Goal: Task Accomplishment & Management: Use online tool/utility

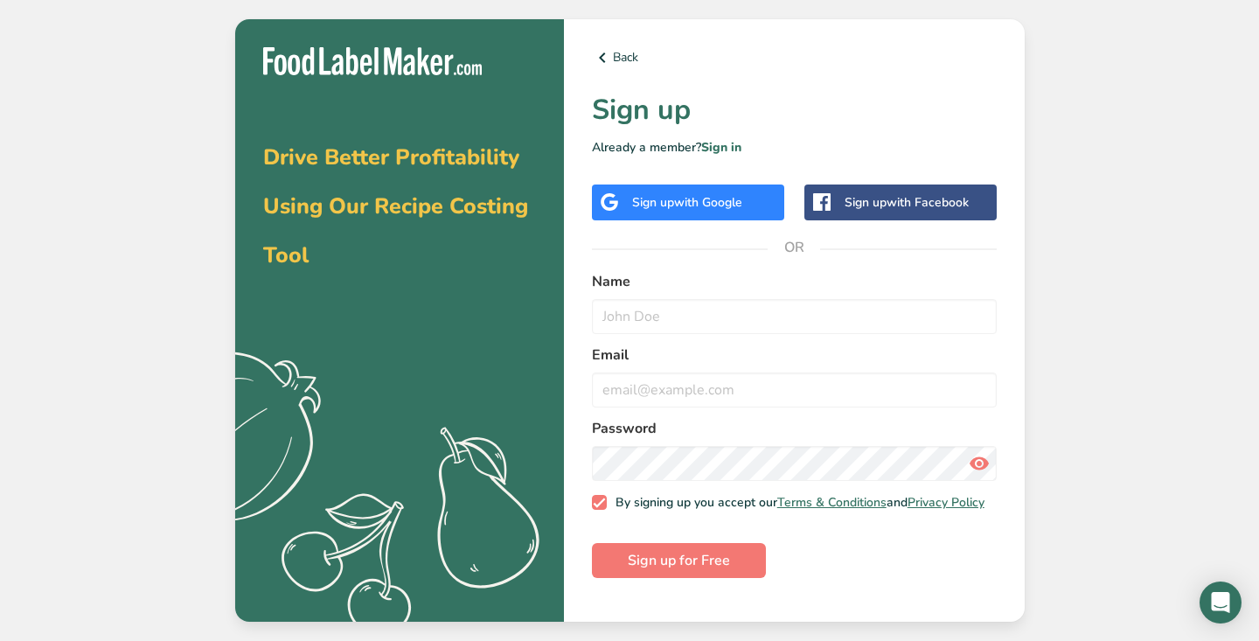
click at [736, 198] on span "with Google" at bounding box center [708, 202] width 68 height 17
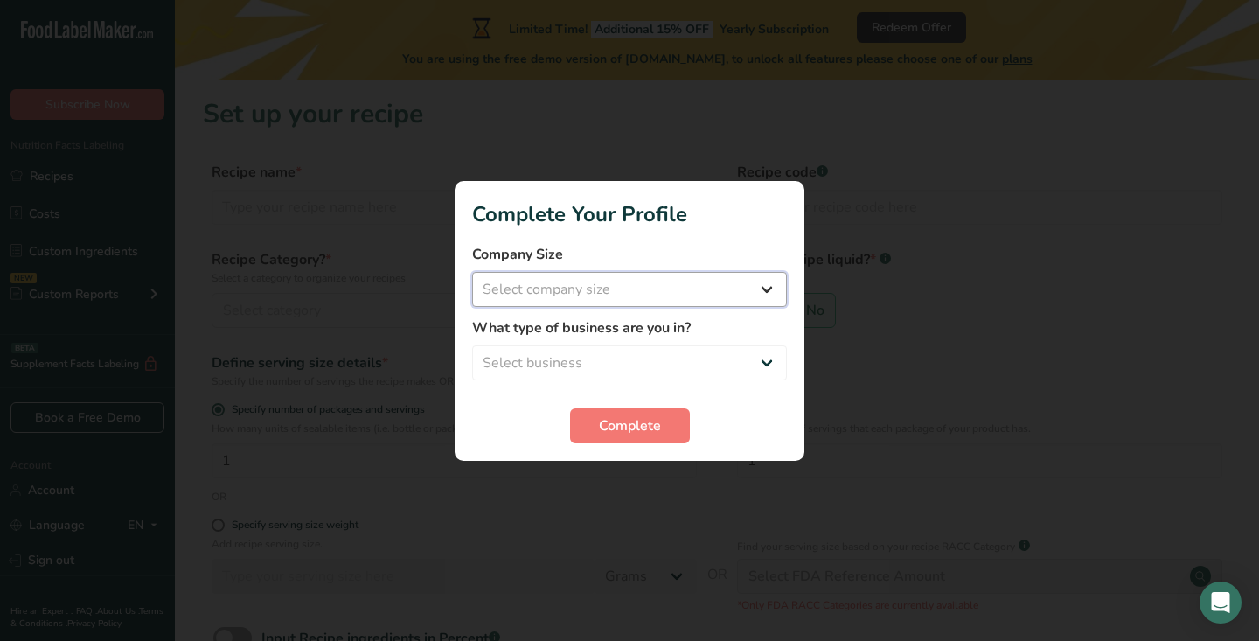
select select "1"
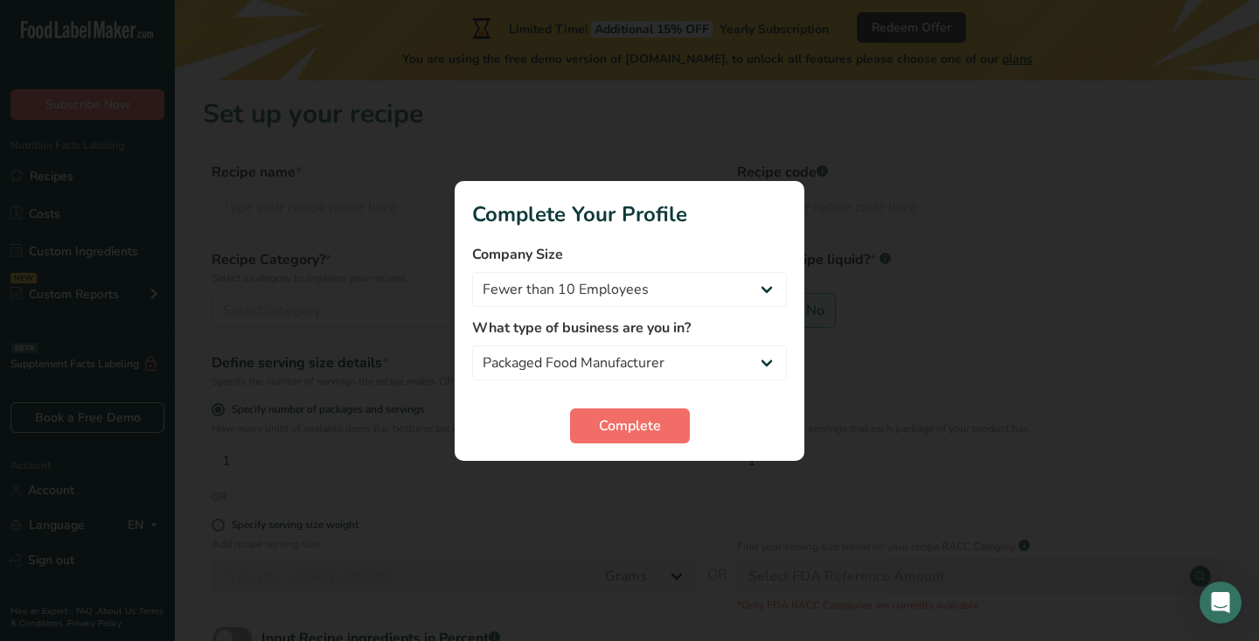
click at [633, 437] on button "Complete" at bounding box center [630, 425] width 120 height 35
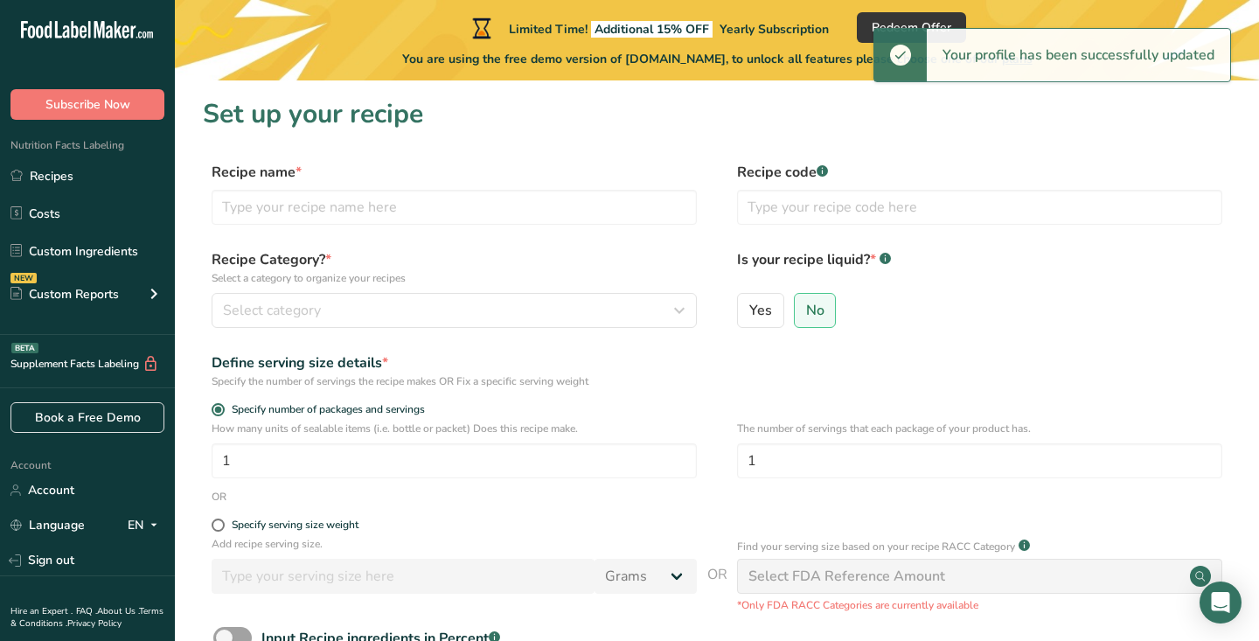
click at [413, 188] on div "Recipe name *" at bounding box center [454, 193] width 485 height 63
click at [413, 196] on input "text" at bounding box center [454, 207] width 485 height 35
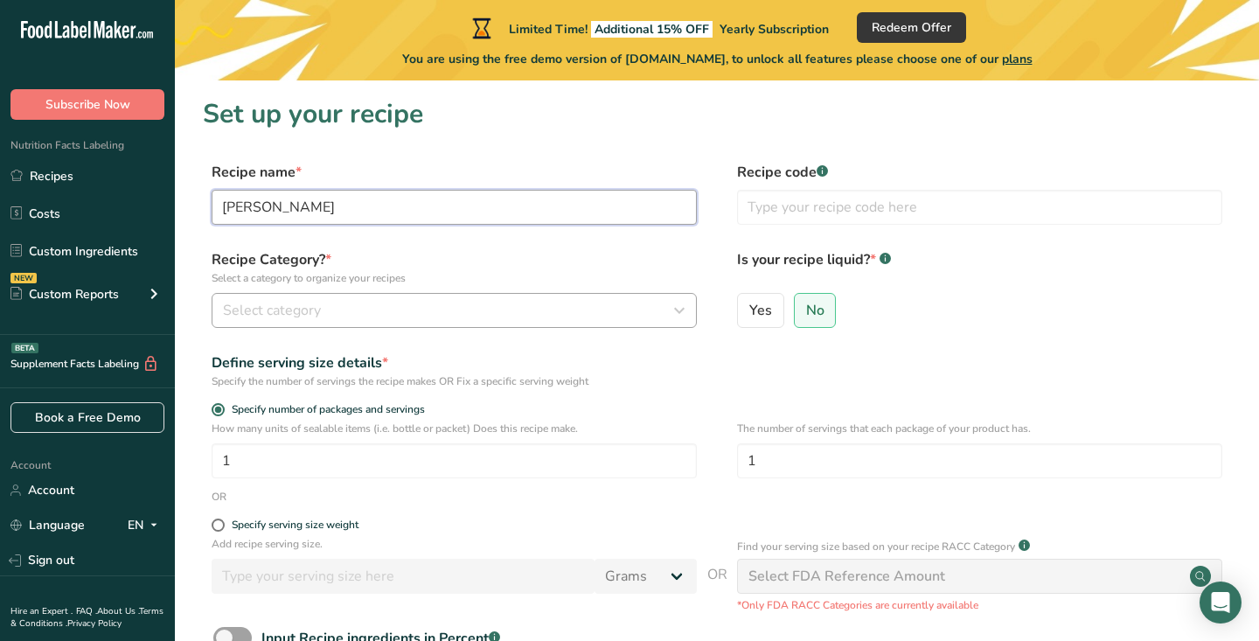
type input "[PERSON_NAME]"
click at [437, 315] on div "Select category" at bounding box center [449, 310] width 452 height 21
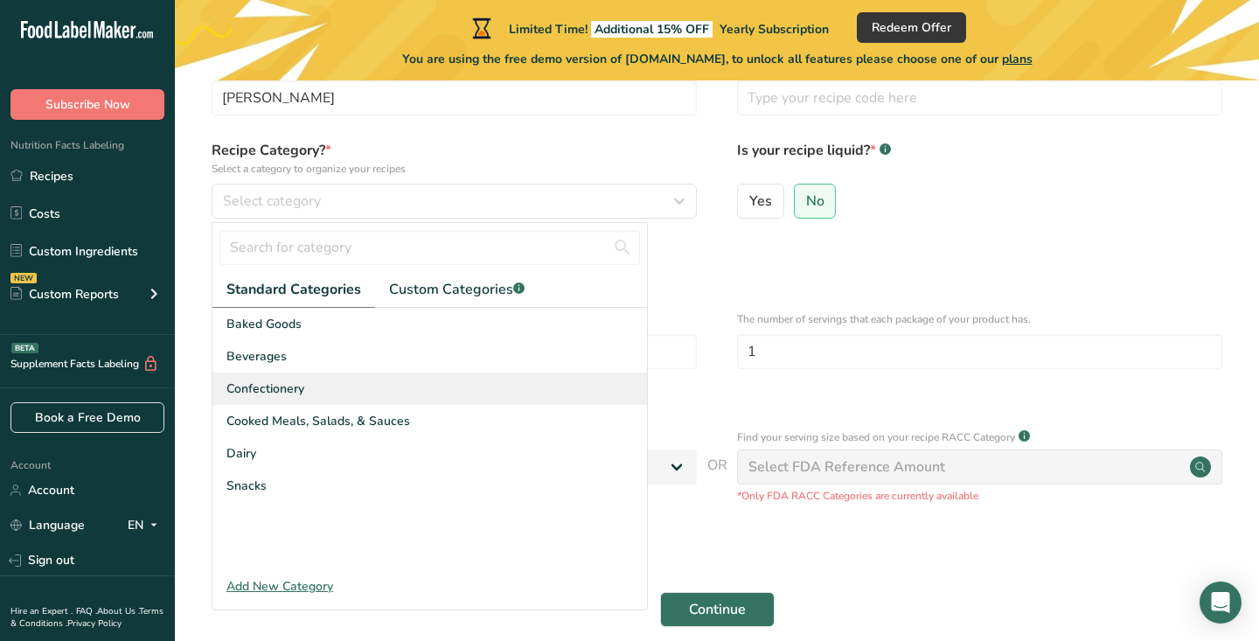
scroll to position [129, 0]
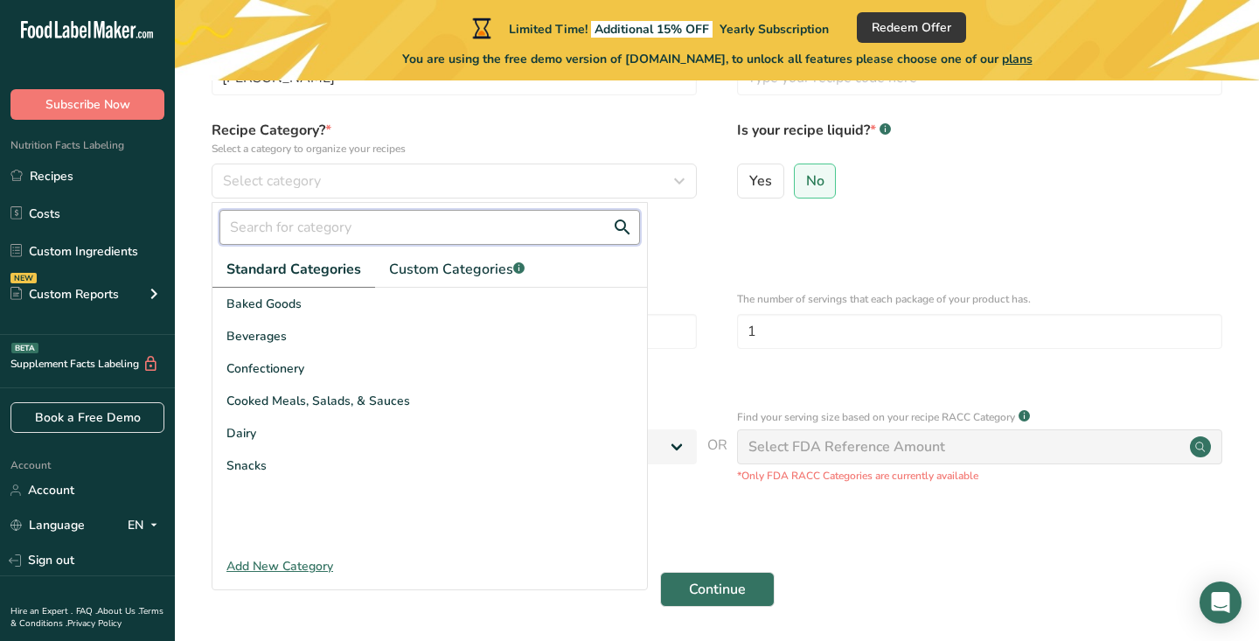
click at [343, 233] on input "text" at bounding box center [430, 227] width 421 height 35
type input "pickles"
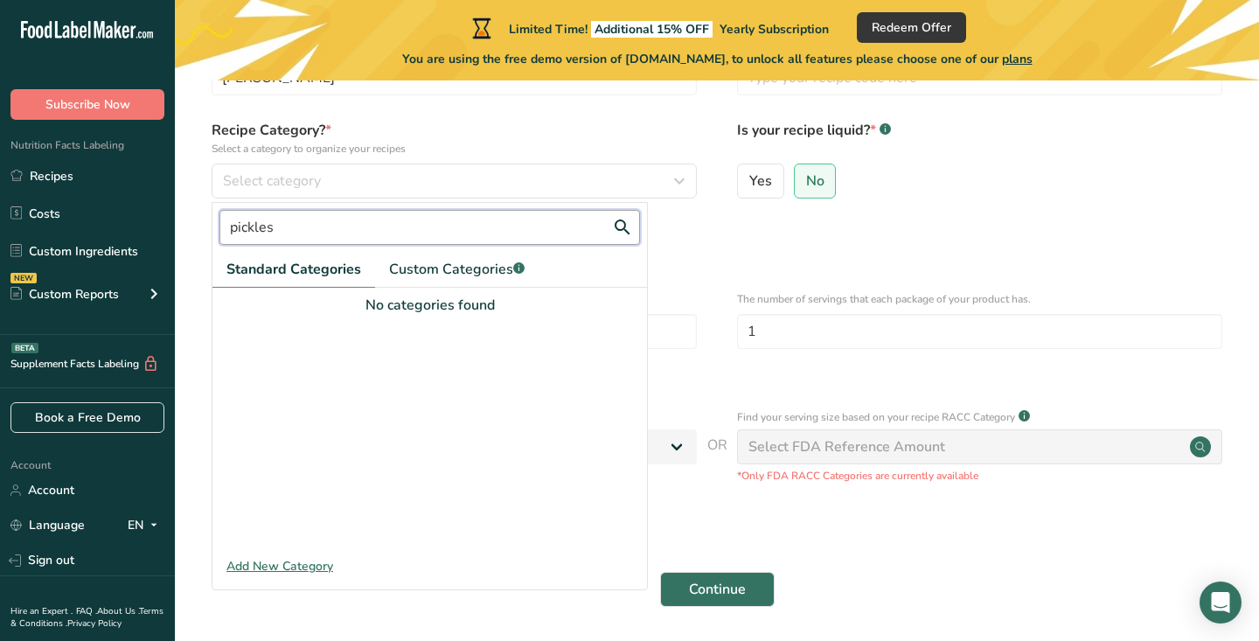
click at [330, 233] on input "pickles" at bounding box center [430, 227] width 421 height 35
type input "j"
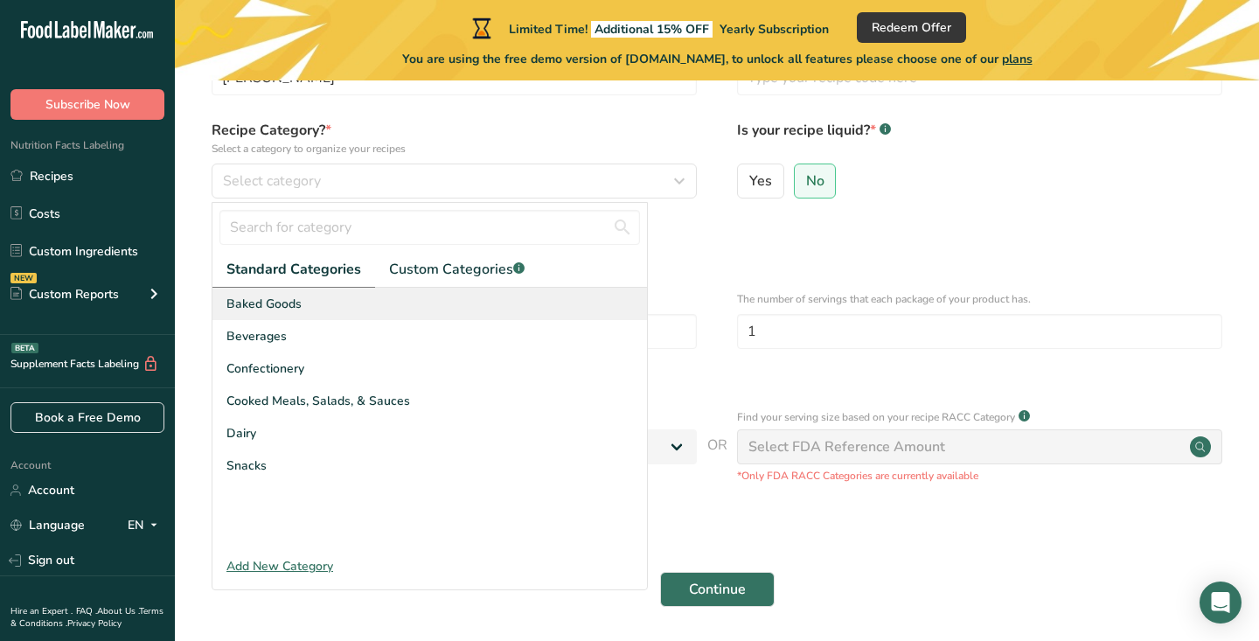
click at [404, 299] on div "Baked Goods" at bounding box center [430, 304] width 435 height 32
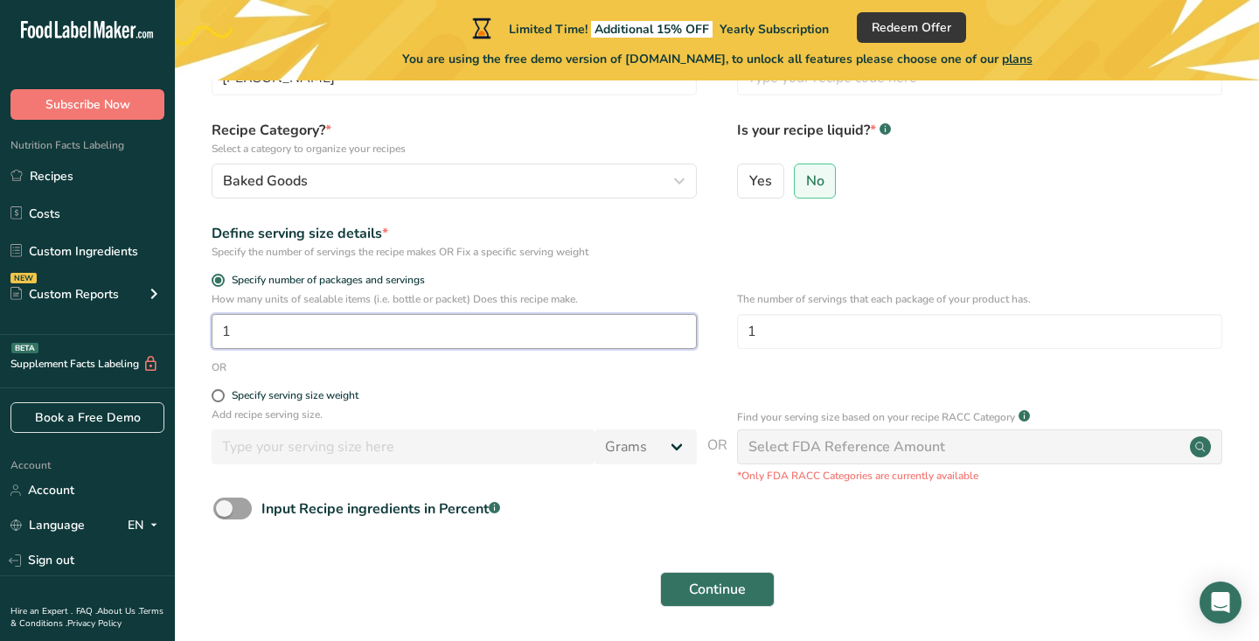
click at [370, 321] on input "1" at bounding box center [454, 331] width 485 height 35
click at [397, 192] on button "Baked Goods" at bounding box center [454, 181] width 485 height 35
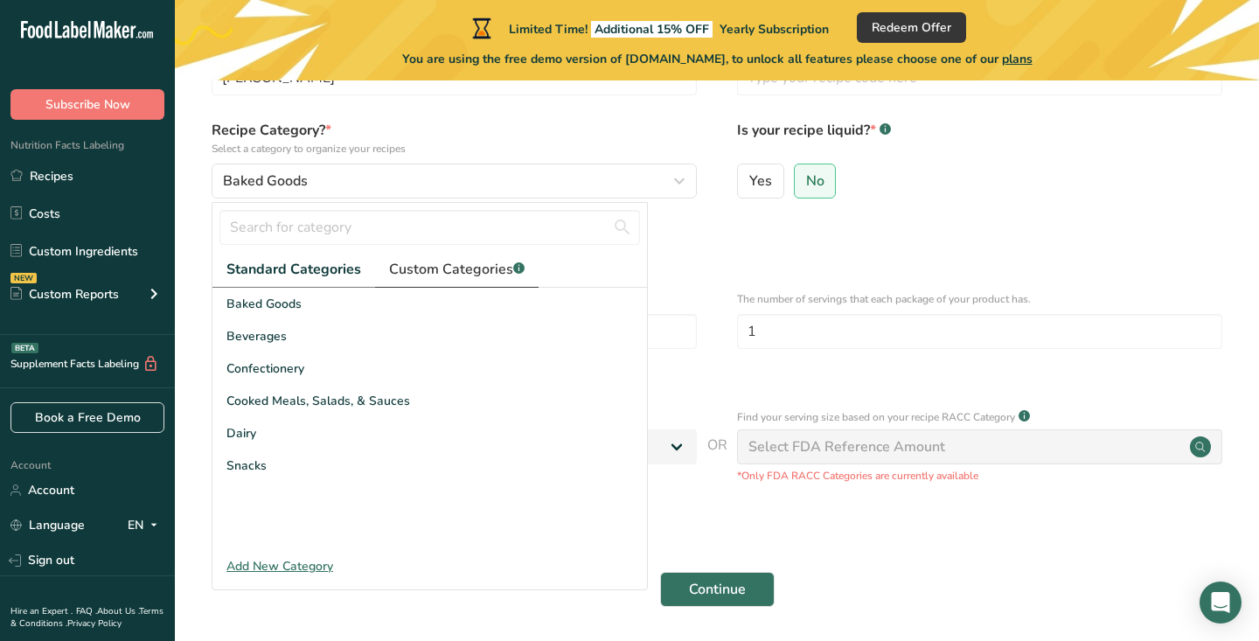
click at [469, 258] on link "Custom Categories .a-a{fill:#347362;}.b-a{fill:#fff;}" at bounding box center [457, 270] width 164 height 36
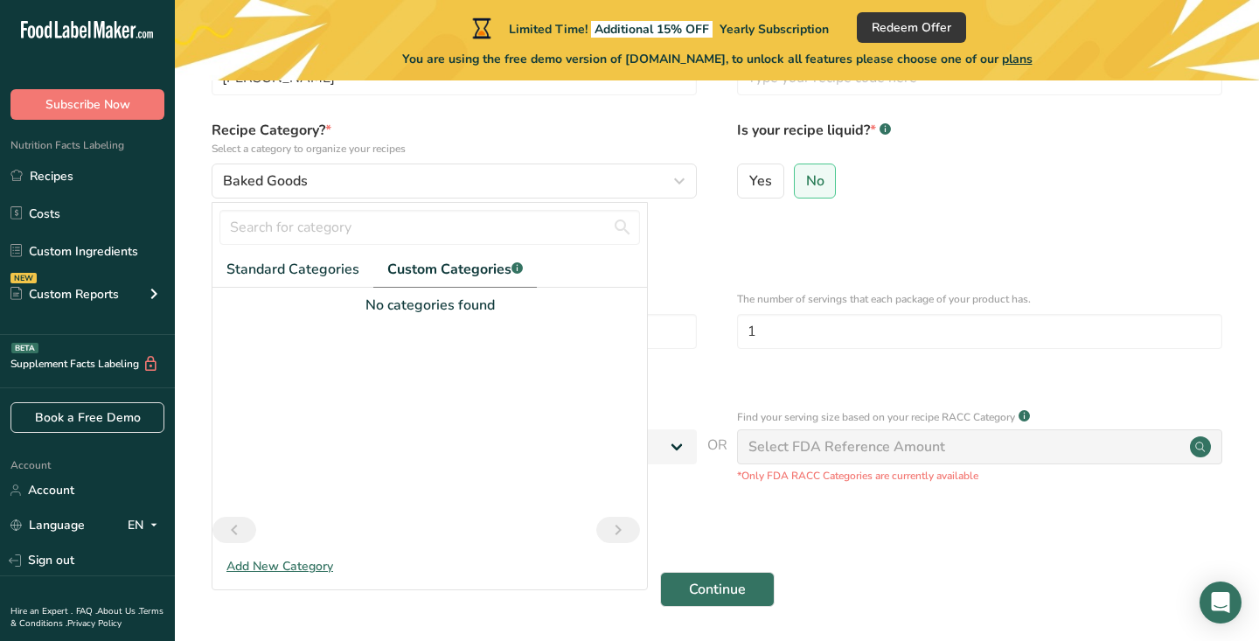
click at [249, 533] on link "Previous page" at bounding box center [235, 530] width 44 height 26
click at [274, 555] on div "Standard Categories Custom Categories .a-a{fill:#347362;}.b-a{fill:#fff;} Baked…" at bounding box center [430, 389] width 435 height 373
click at [275, 560] on div "Add New Category" at bounding box center [430, 566] width 435 height 18
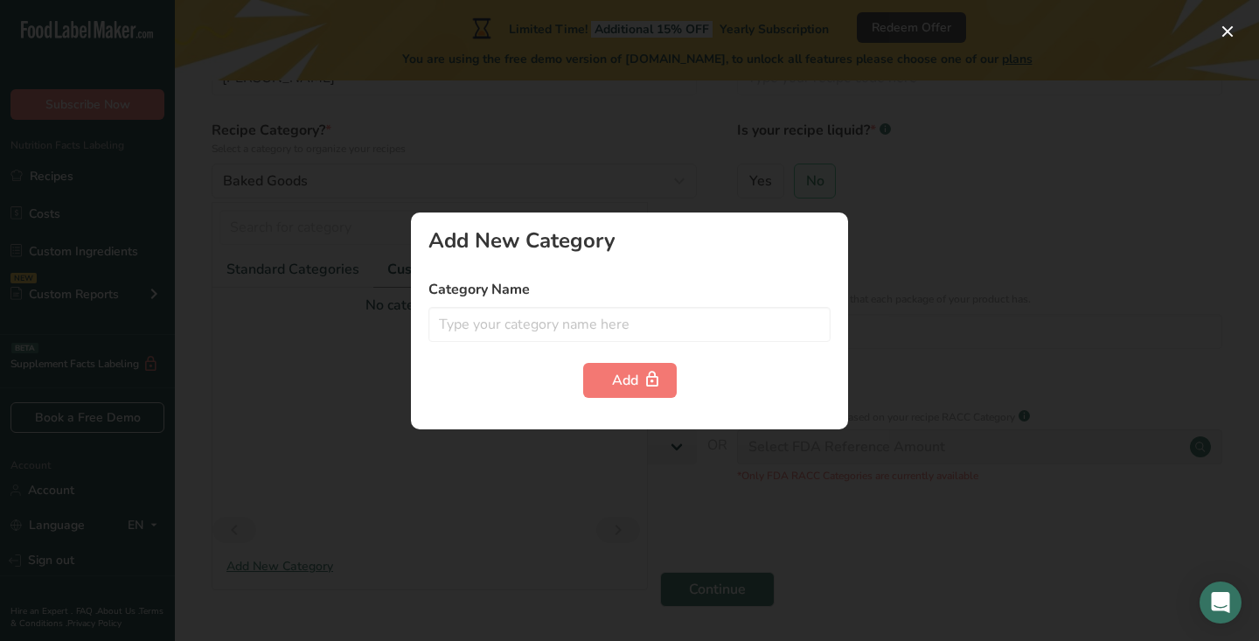
click at [614, 281] on label "Category Name" at bounding box center [630, 289] width 402 height 21
click at [612, 301] on div "Category Name" at bounding box center [630, 310] width 402 height 63
click at [607, 325] on input "text" at bounding box center [630, 324] width 402 height 35
type input "pickles"
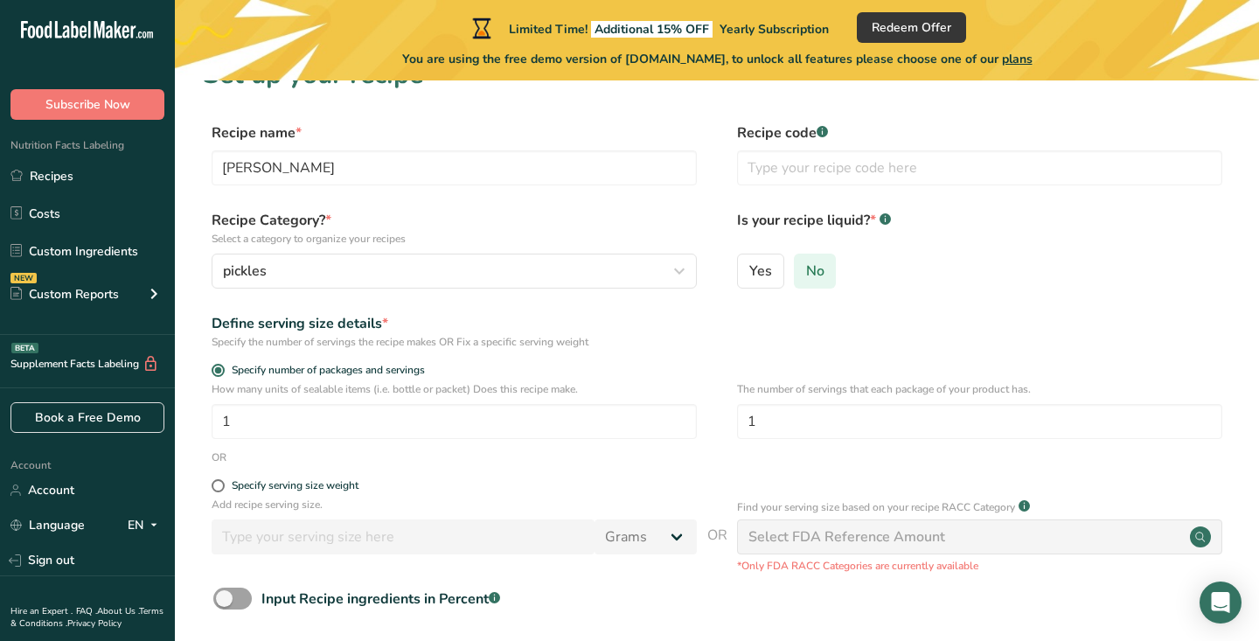
scroll to position [33, 0]
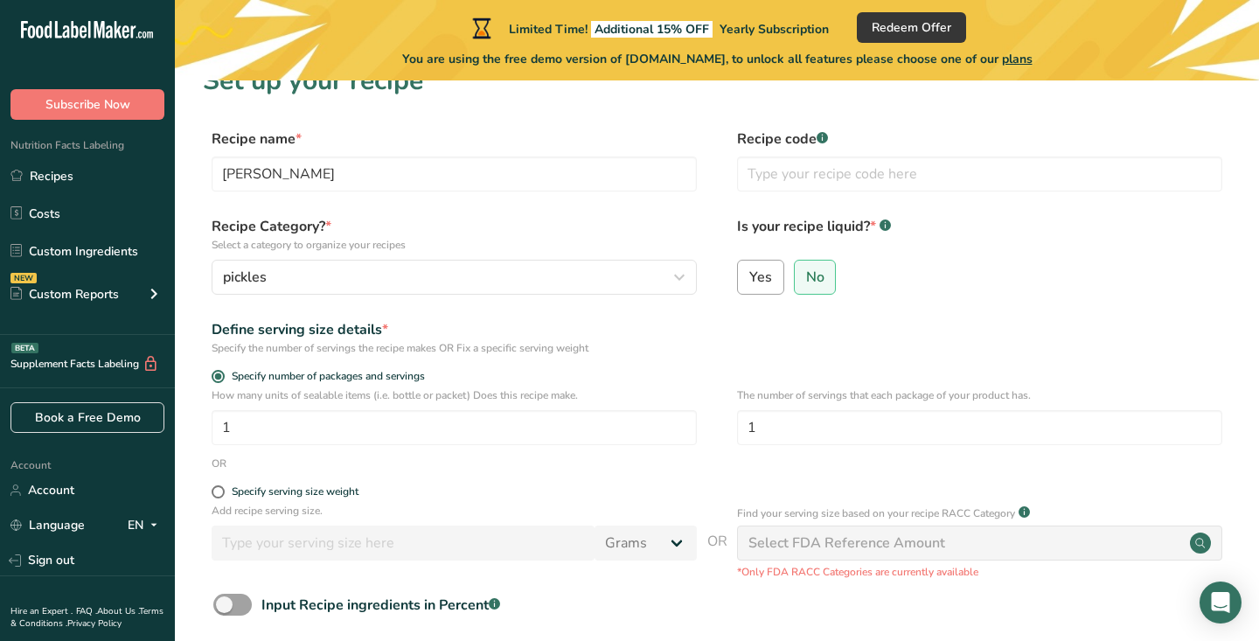
click at [764, 269] on span "Yes" at bounding box center [761, 277] width 23 height 17
click at [750, 271] on input "Yes" at bounding box center [743, 276] width 11 height 11
radio input "true"
radio input "false"
select select "22"
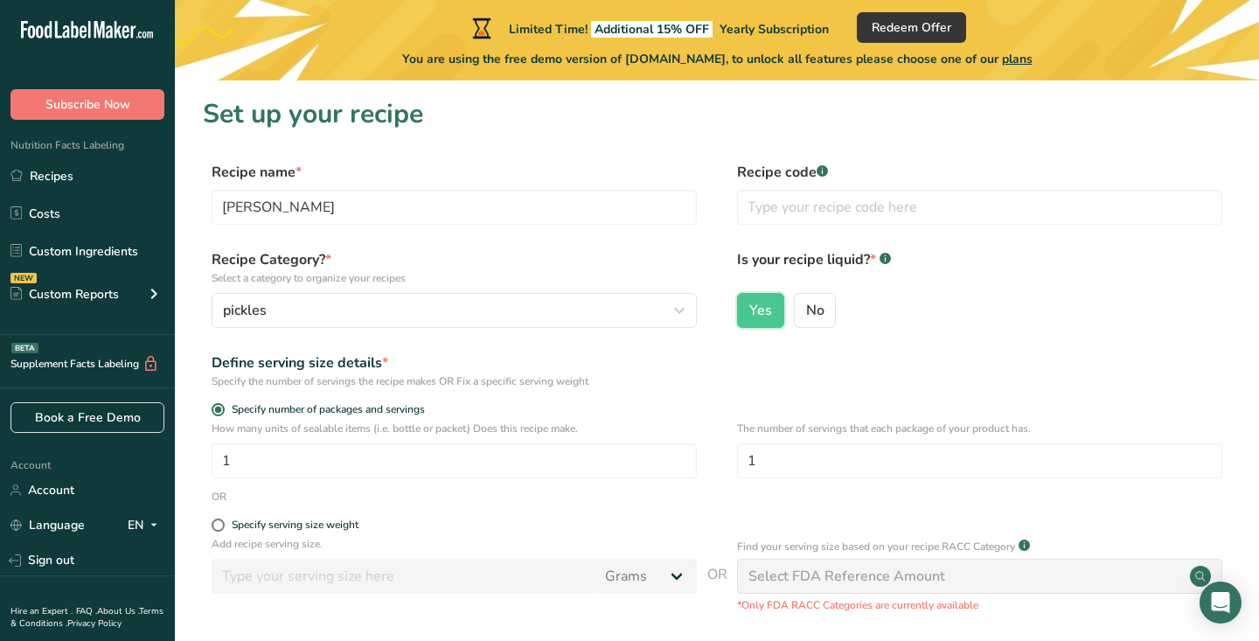
scroll to position [1, 0]
click at [804, 197] on input "text" at bounding box center [979, 206] width 485 height 35
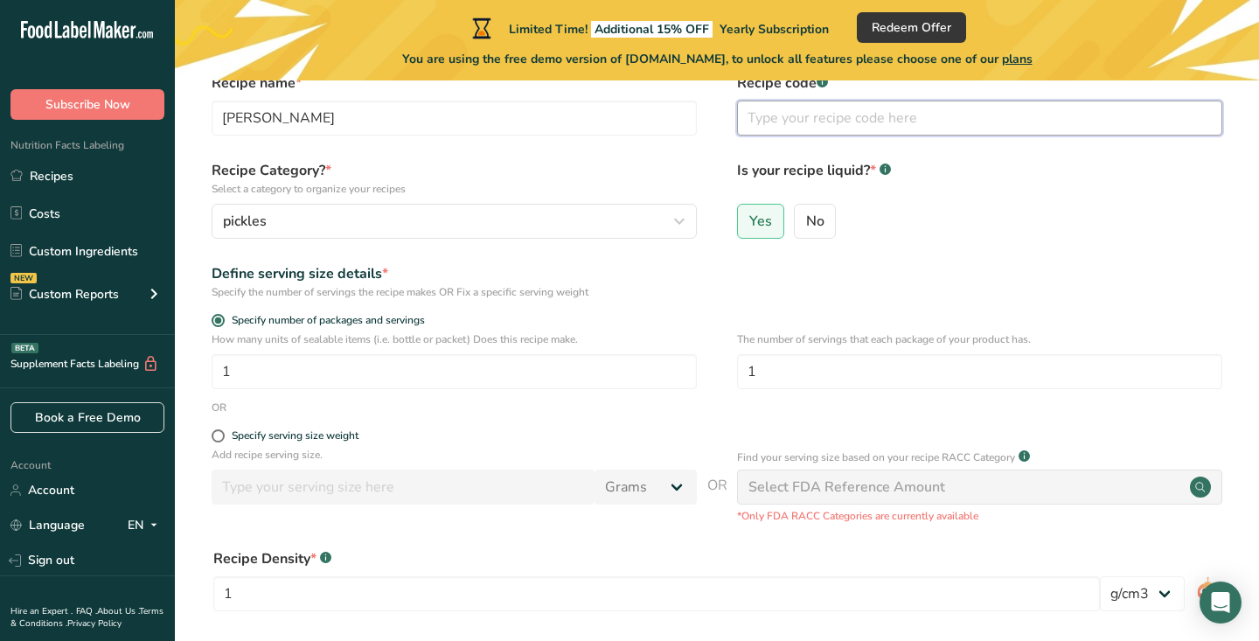
scroll to position [91, 0]
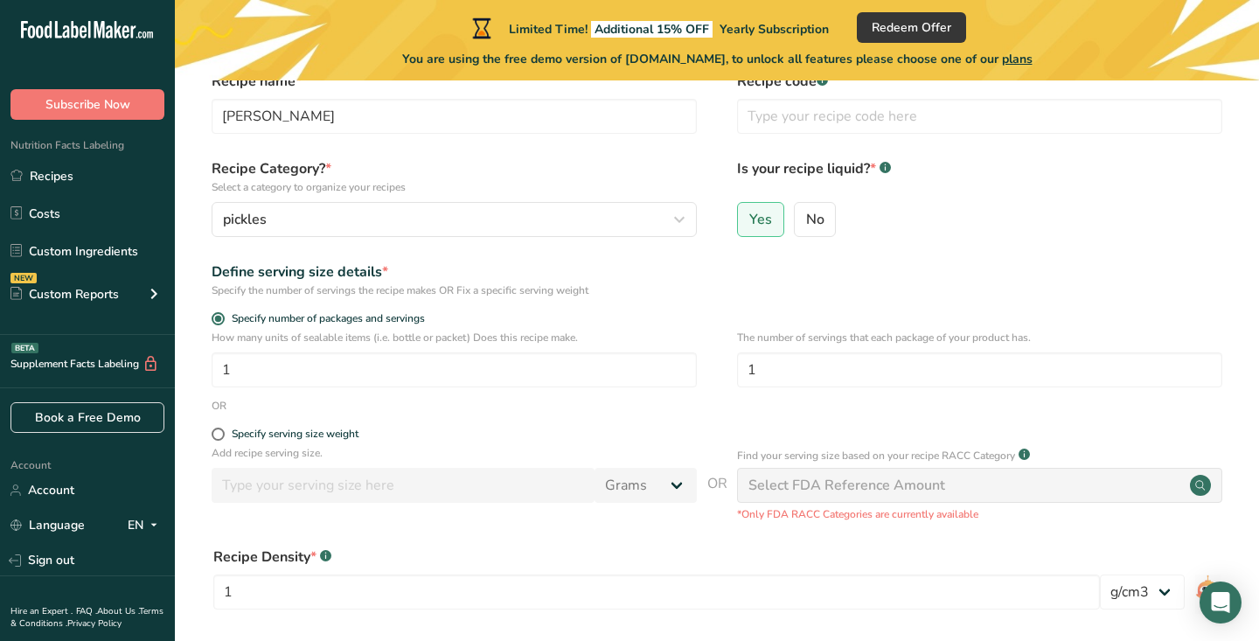
drag, startPoint x: 782, startPoint y: 339, endPoint x: 1034, endPoint y: 333, distance: 252.0
click at [1034, 333] on p "The number of servings that each package of your product has." at bounding box center [979, 338] width 485 height 16
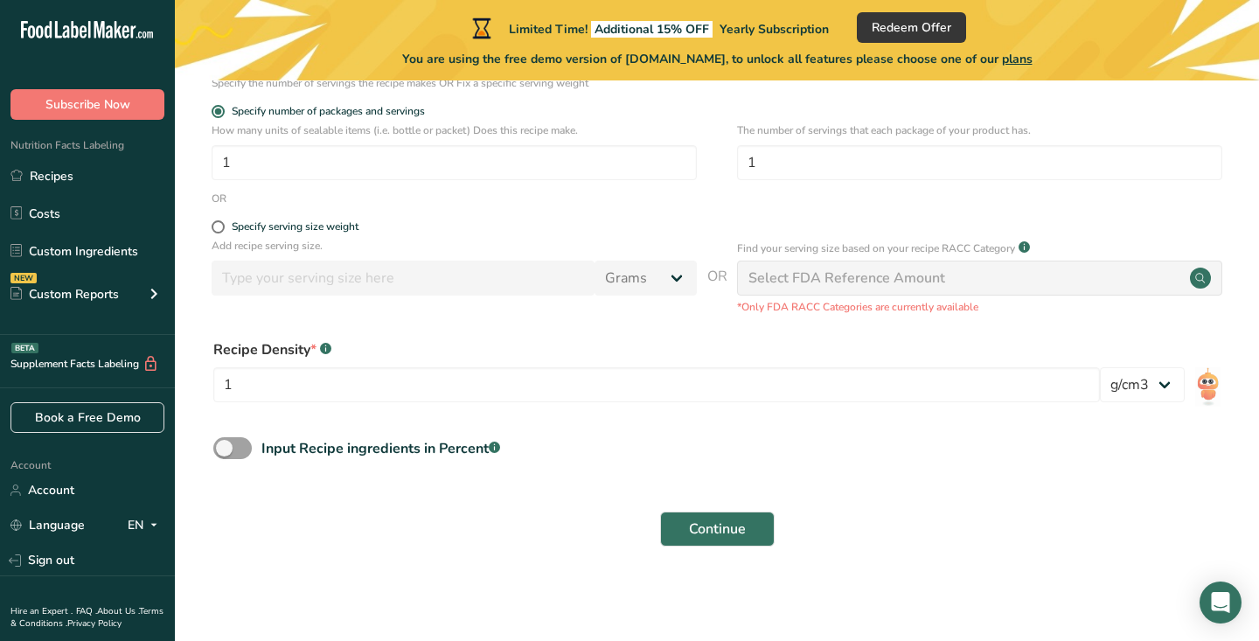
scroll to position [297, 0]
click at [877, 290] on div "Select FDA Reference Amount" at bounding box center [979, 279] width 485 height 35
click at [873, 274] on div "Select FDA Reference Amount" at bounding box center [847, 279] width 197 height 21
click at [262, 445] on div "Input Recipe ingredients in Percent .a-a{fill:#347362;}.b-a{fill:#fff;}" at bounding box center [381, 449] width 239 height 21
click at [225, 445] on input "Input Recipe ingredients in Percent .a-a{fill:#347362;}.b-a{fill:#fff;}" at bounding box center [218, 448] width 11 height 11
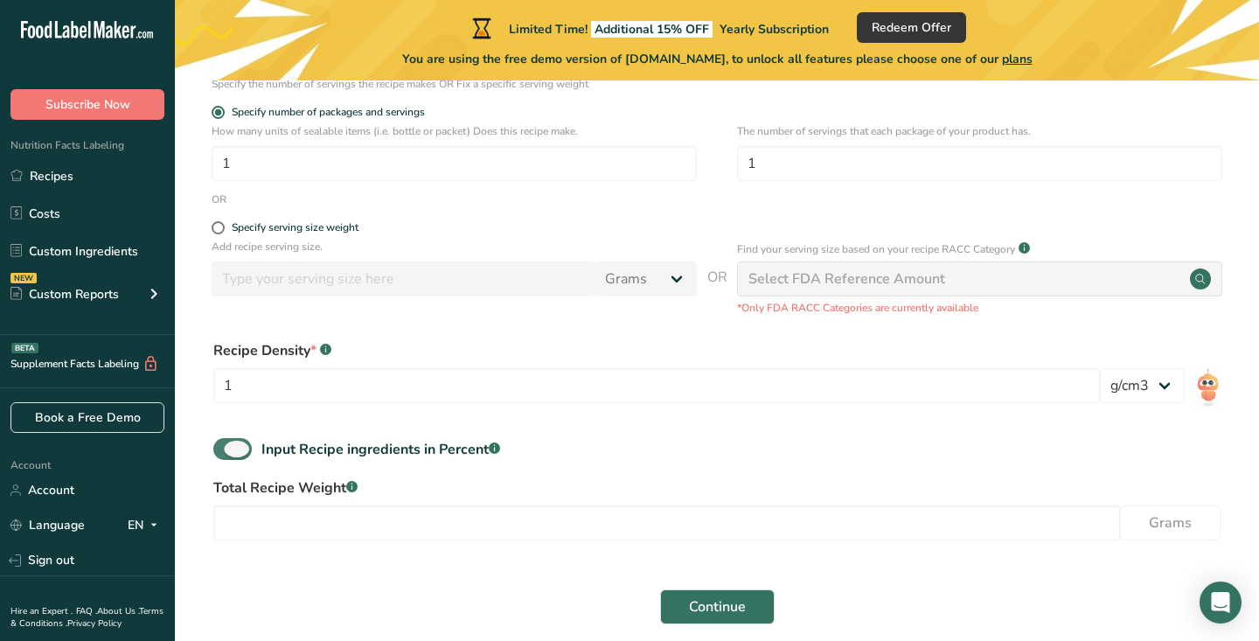
click at [244, 453] on span at bounding box center [232, 449] width 38 height 22
click at [225, 453] on input "Input Recipe ingredients in Percent .a-a{fill:#347362;}.b-a{fill:#fff;}" at bounding box center [218, 448] width 11 height 11
checkbox input "false"
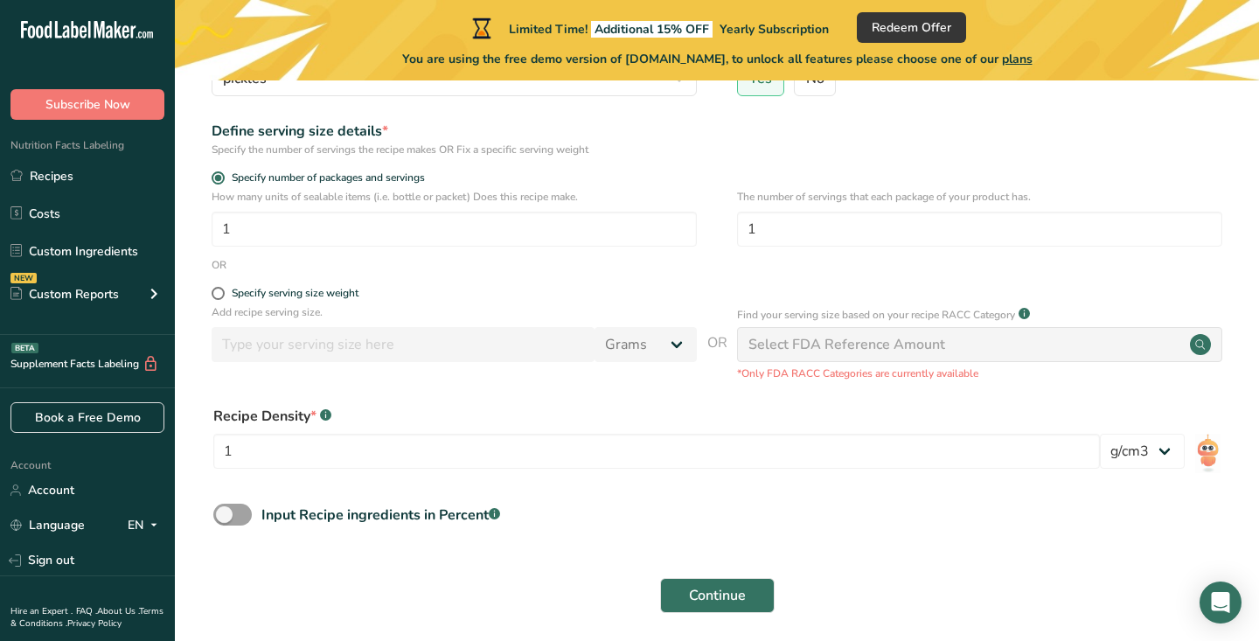
scroll to position [210, 0]
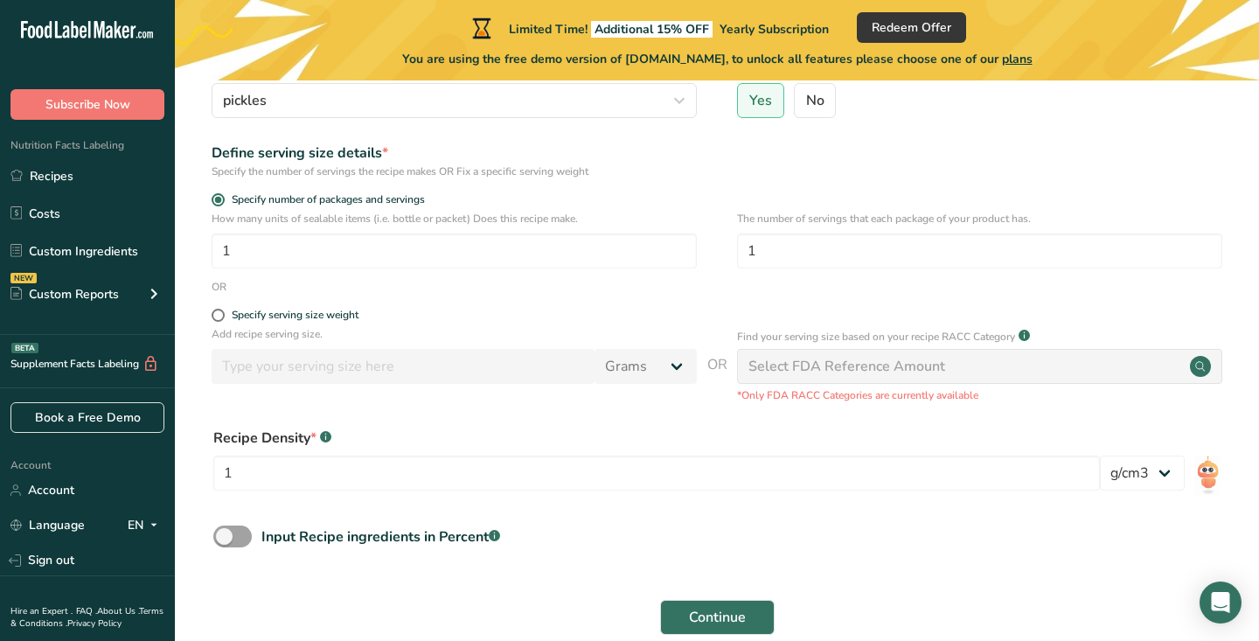
drag, startPoint x: 735, startPoint y: 217, endPoint x: 1044, endPoint y: 224, distance: 309.7
click at [1044, 224] on div "How many units of sealable items (i.e. bottle or packet) Does this recipe make.…" at bounding box center [717, 245] width 1029 height 68
copy p "The number of servings that each package of your product has."
